Goal: Task Accomplishment & Management: Manage account settings

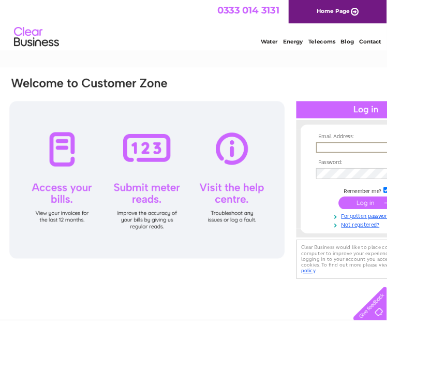
type input "brook.farm@live.co.uk"
click at [421, 234] on input "submit" at bounding box center [421, 232] width 64 height 14
click at [427, 235] on input "submit" at bounding box center [421, 232] width 64 height 14
click at [422, 231] on input "submit" at bounding box center [421, 232] width 64 height 14
click at [418, 232] on input "submit" at bounding box center [421, 232] width 64 height 14
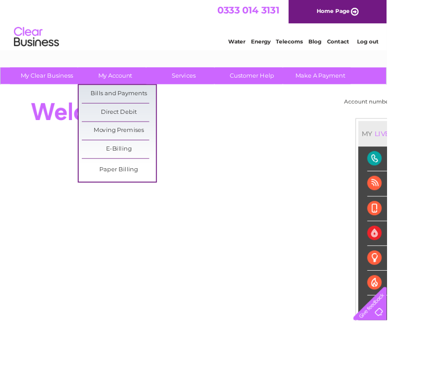
click at [152, 105] on link "Bills and Payments" at bounding box center [136, 108] width 85 height 21
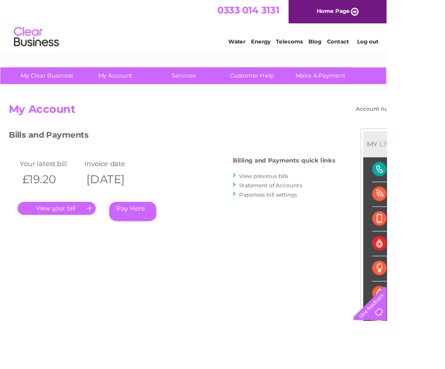
click at [74, 235] on link "." at bounding box center [65, 239] width 90 height 15
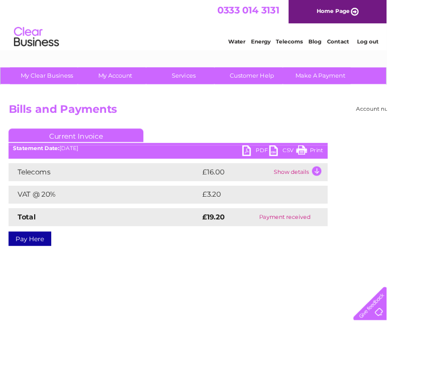
click at [289, 173] on link "PDF" at bounding box center [294, 174] width 31 height 15
